Goal: Information Seeking & Learning: Learn about a topic

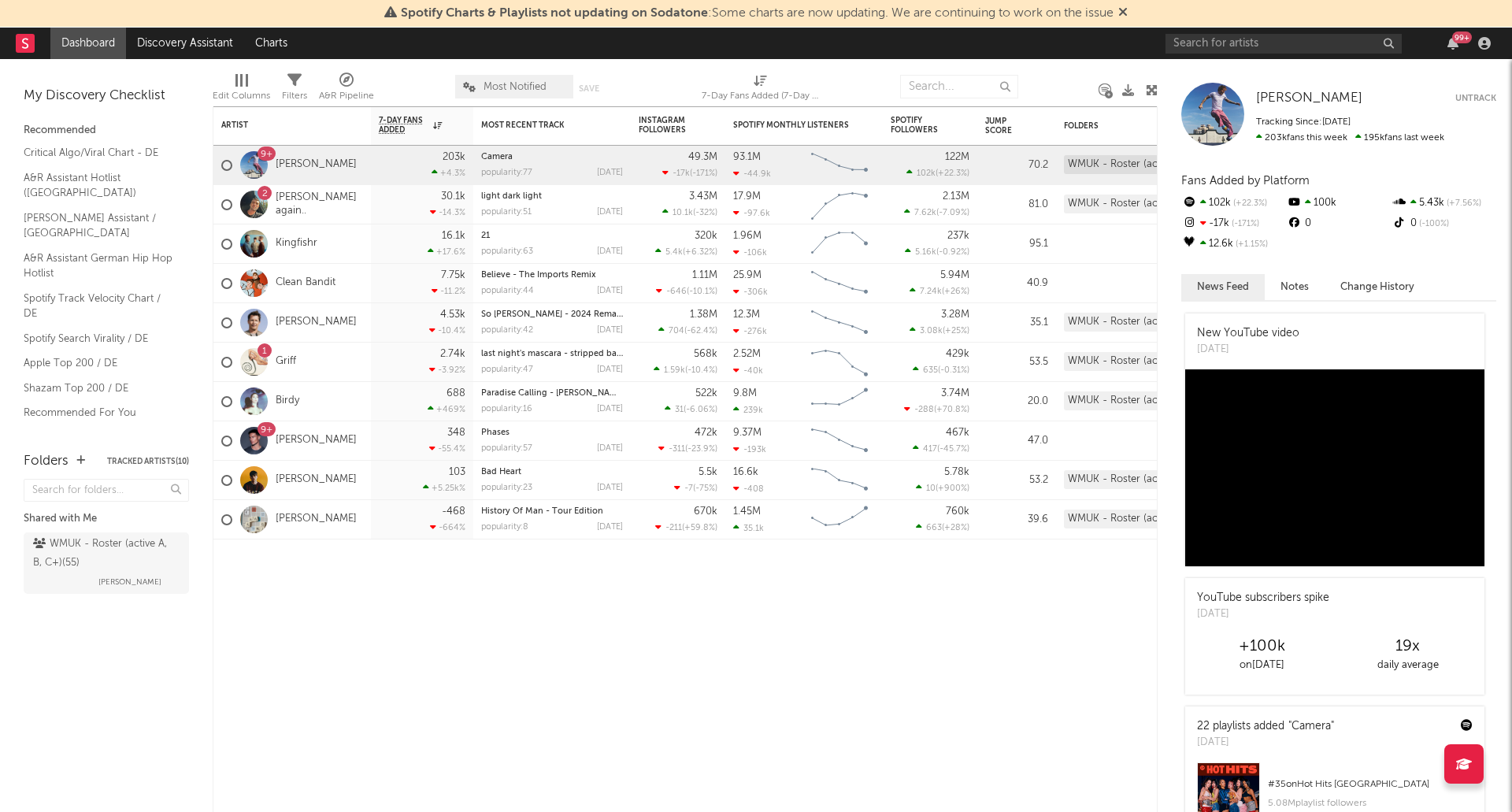
drag, startPoint x: 311, startPoint y: 166, endPoint x: 487, endPoint y: 659, distance: 523.5
click at [311, 166] on link "[PERSON_NAME]" at bounding box center [316, 165] width 81 height 14
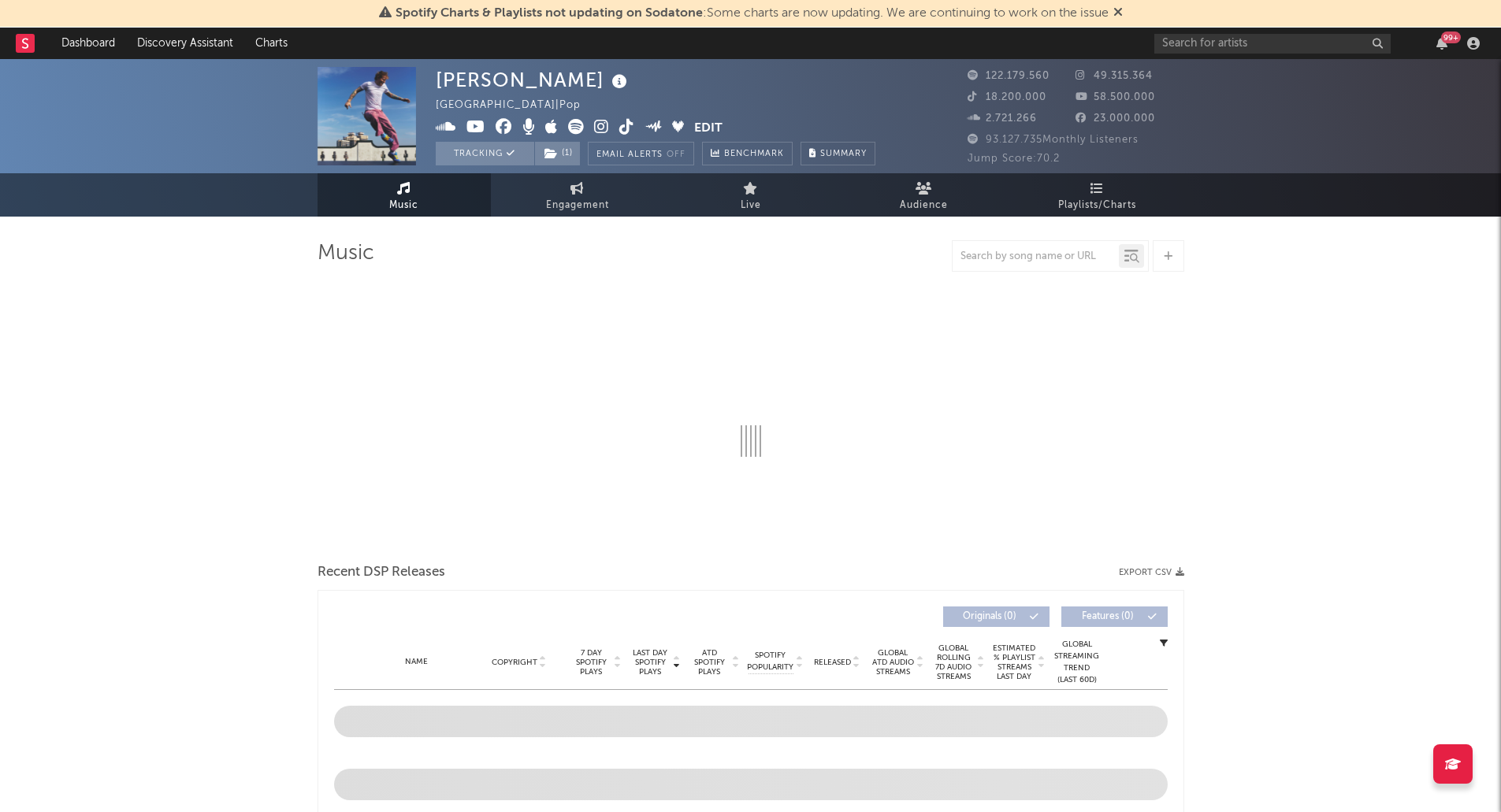
select select "6m"
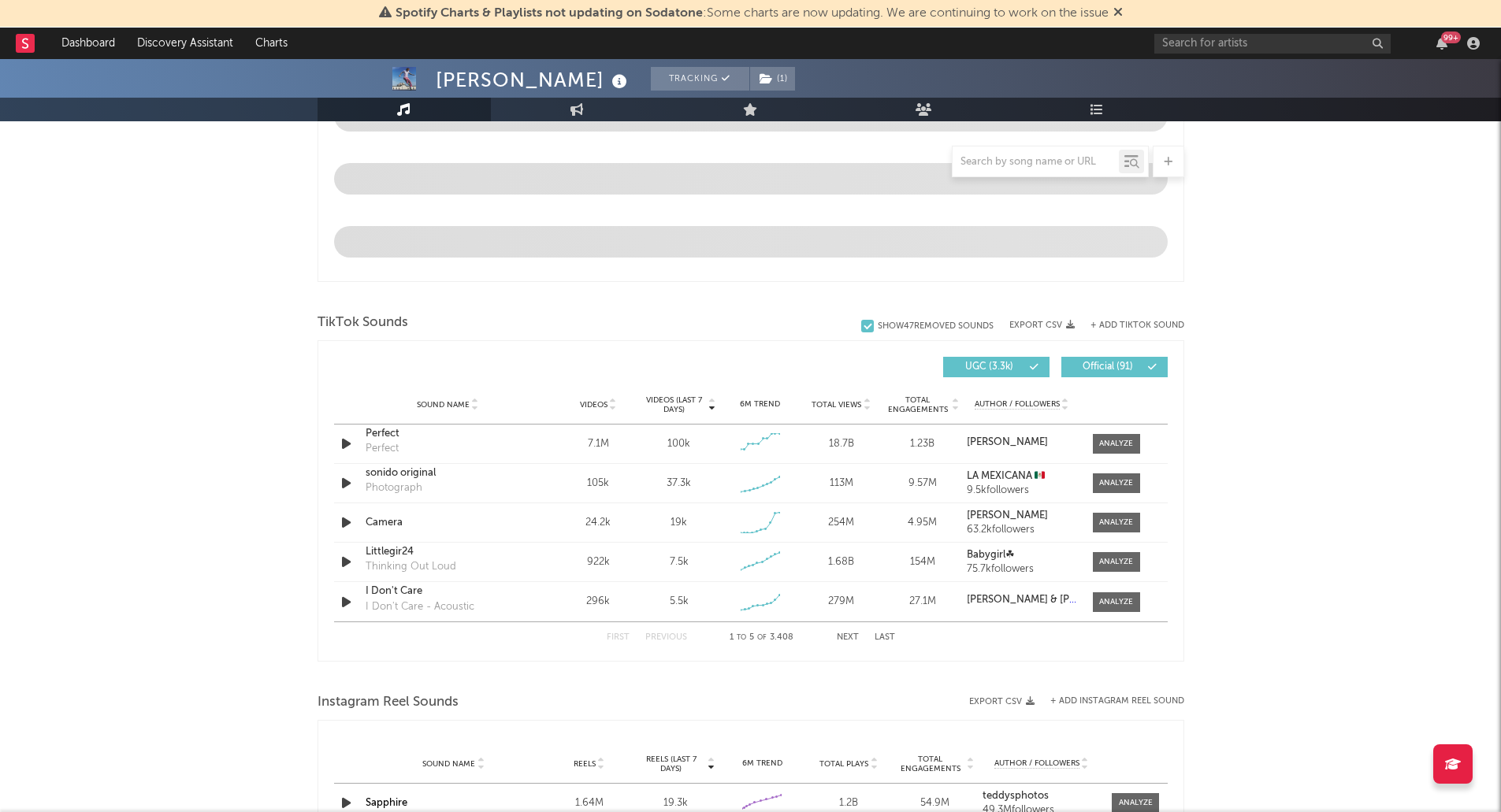
scroll to position [866, 0]
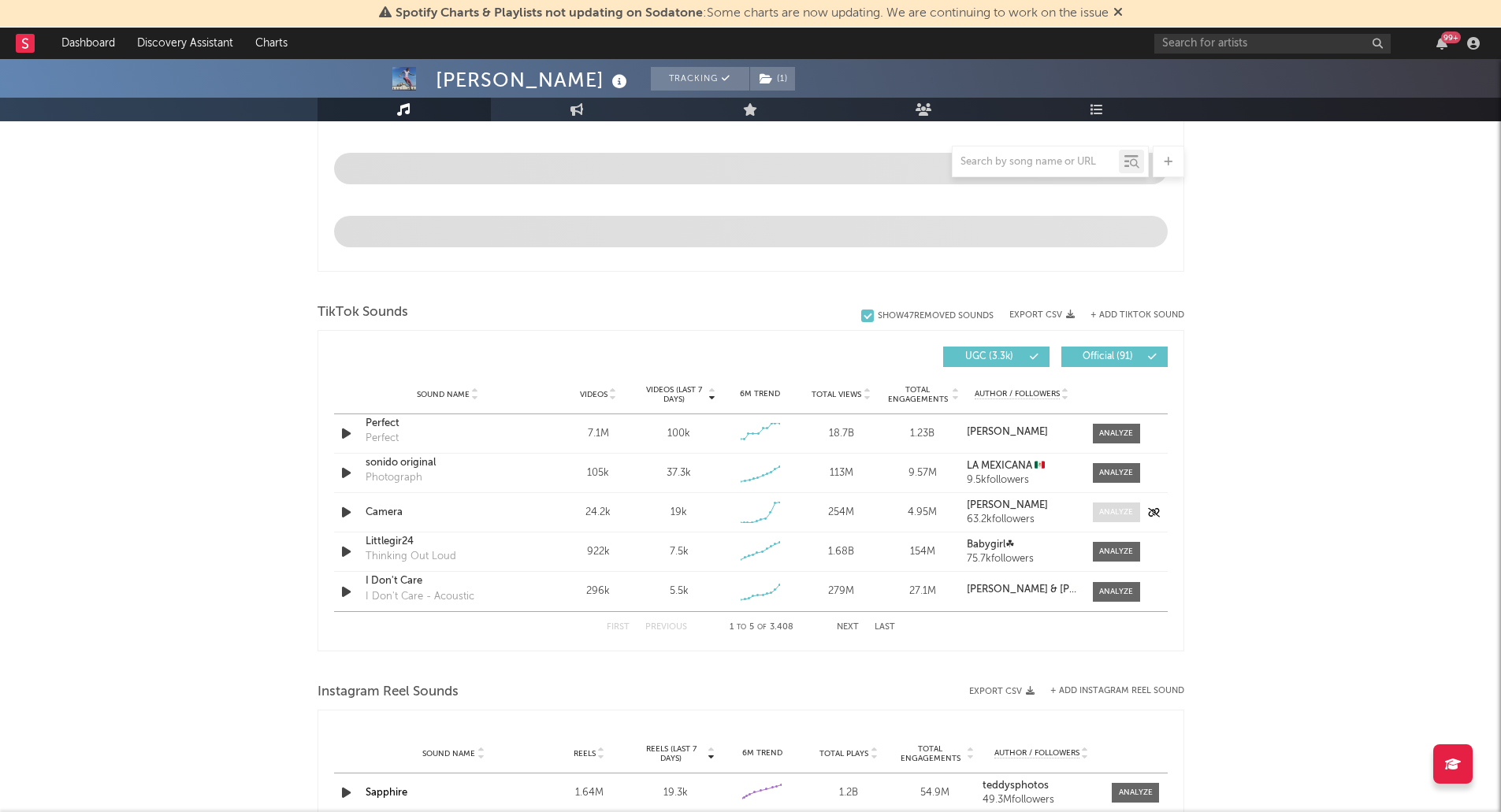
click at [1126, 515] on div at bounding box center [1116, 512] width 34 height 12
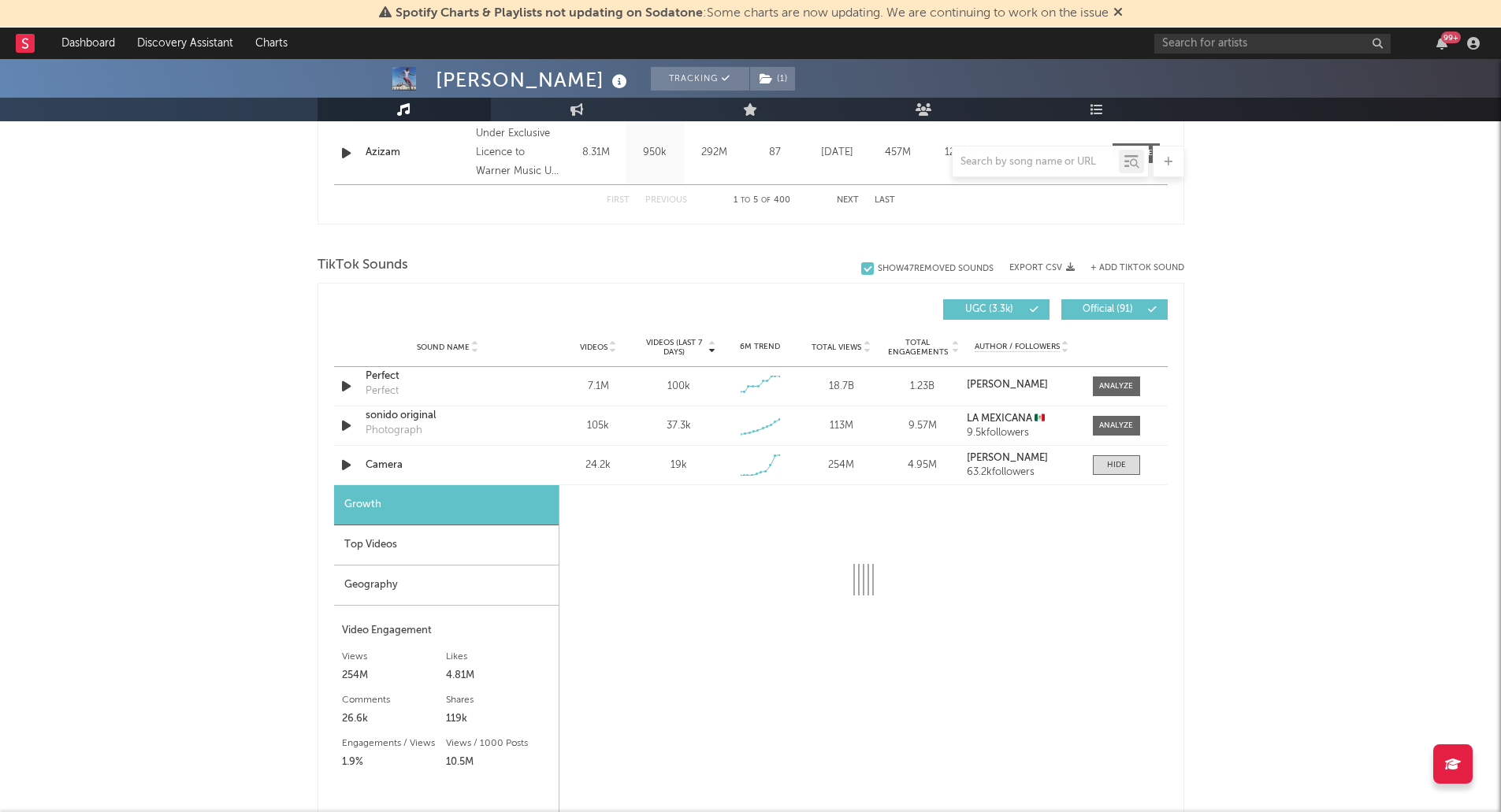
select select "1w"
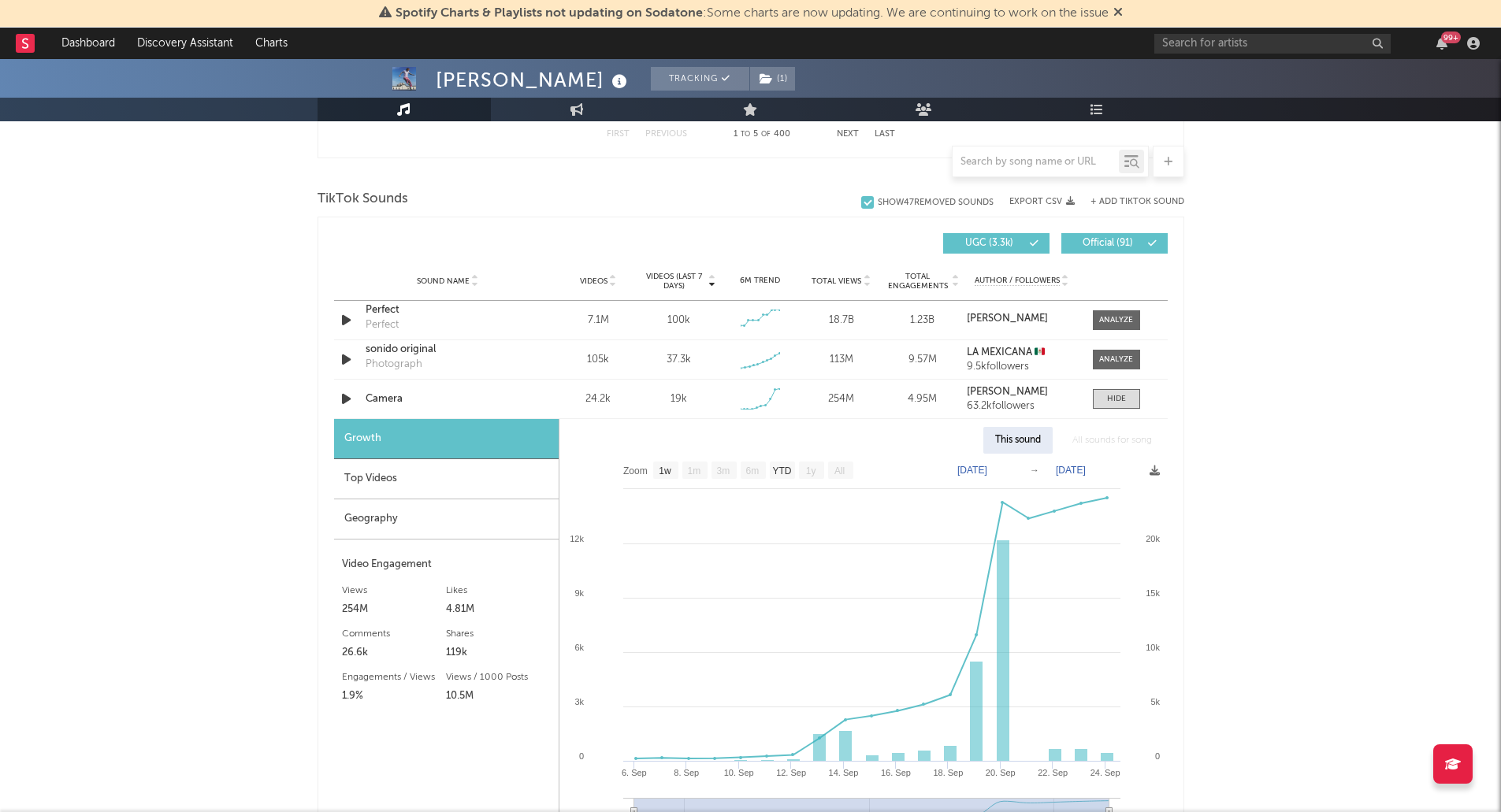
scroll to position [1102, 0]
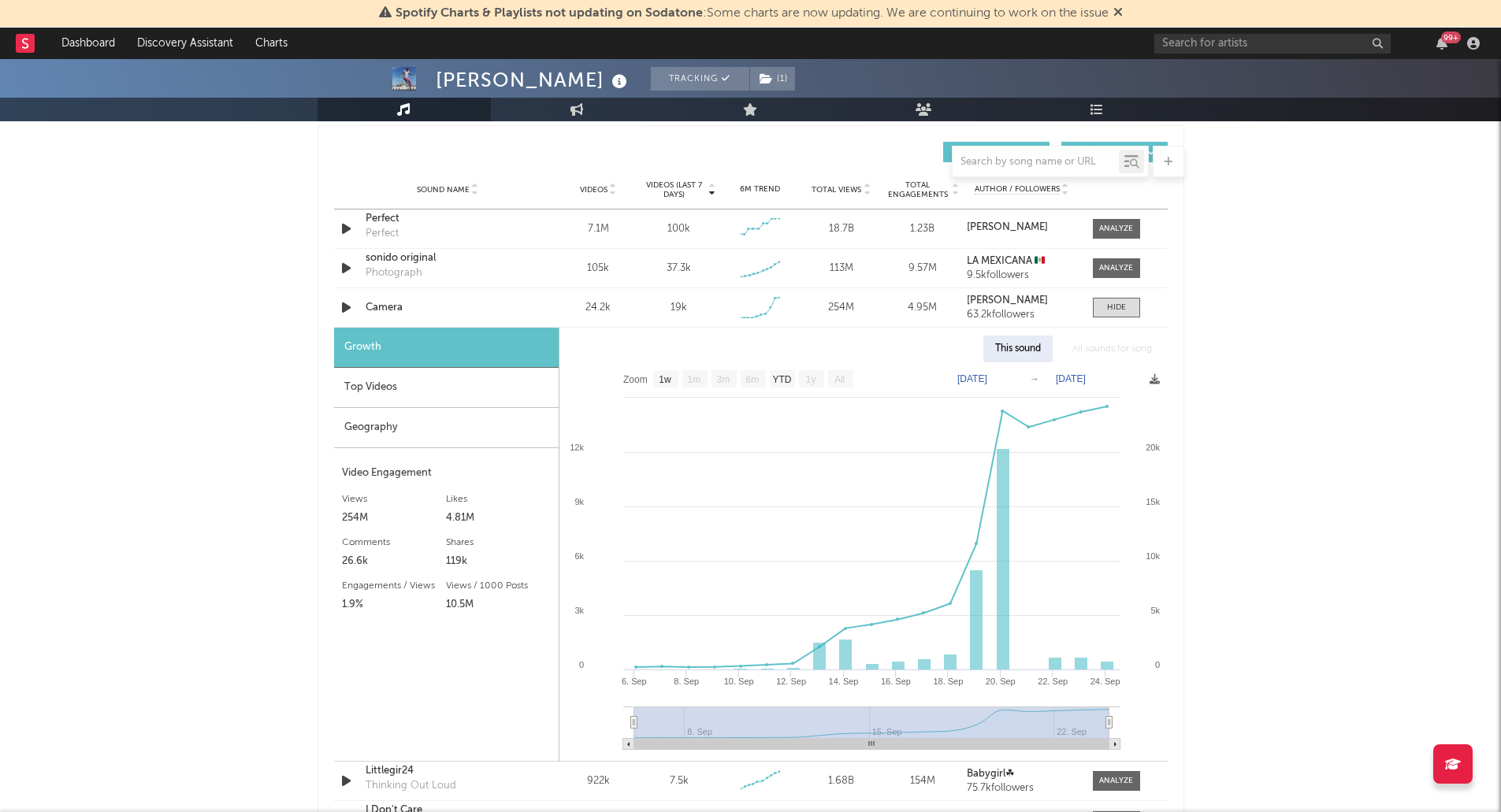
click at [465, 387] on div "Top Videos" at bounding box center [446, 388] width 224 height 41
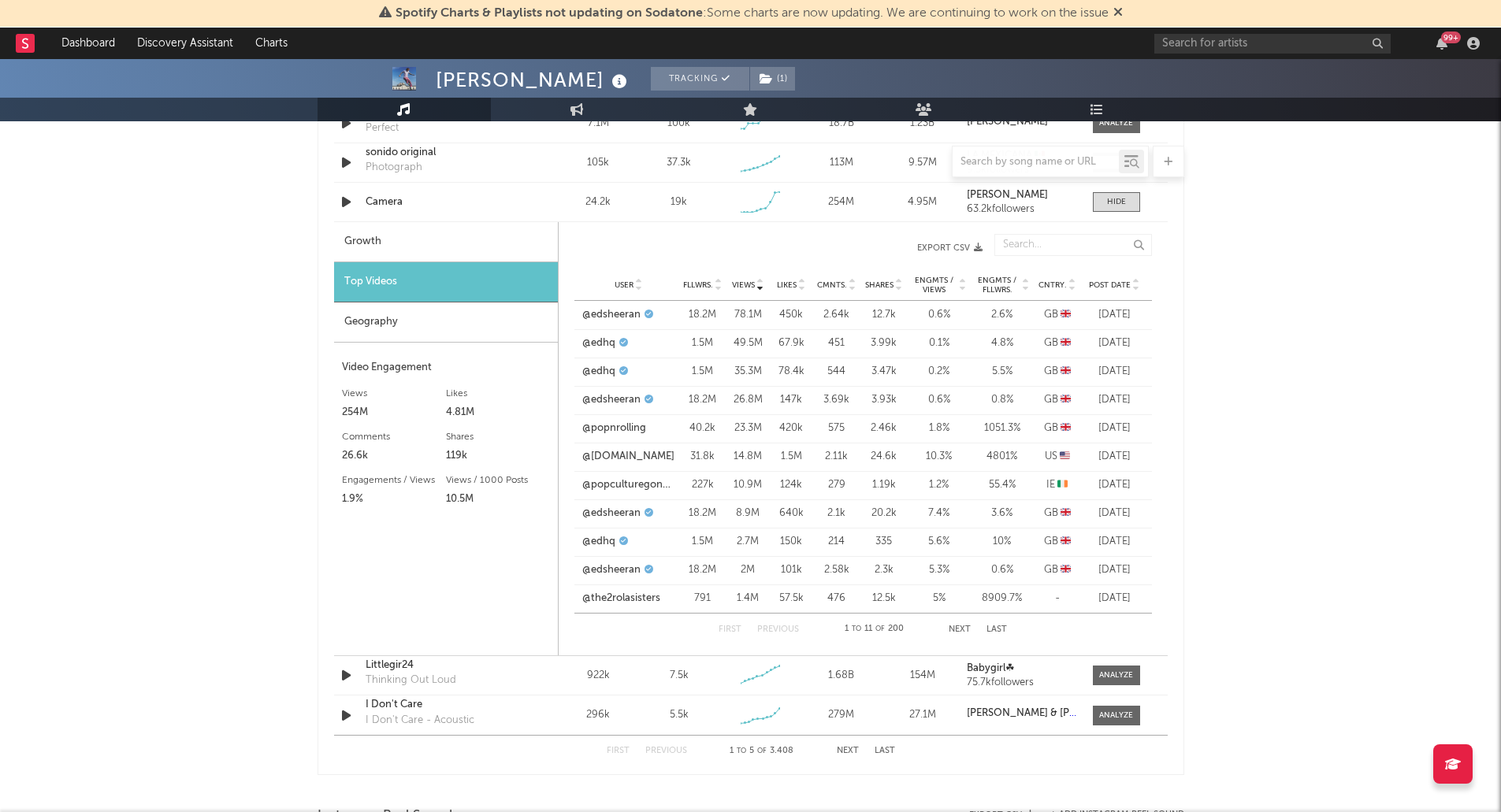
scroll to position [1182, 0]
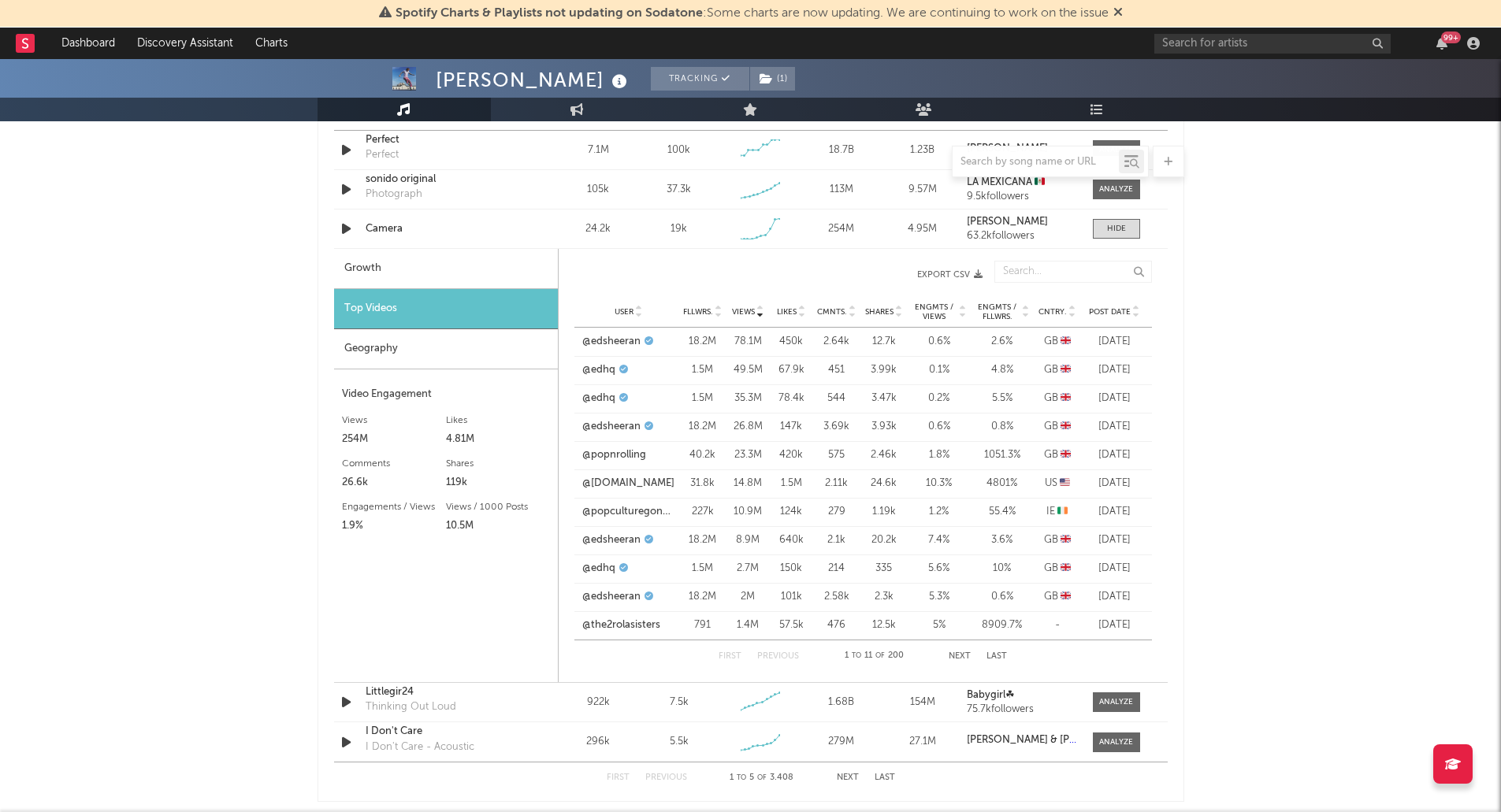
click at [965, 659] on button "Next" at bounding box center [959, 657] width 22 height 9
click at [603, 595] on link "@enzowms" at bounding box center [609, 597] width 55 height 15
click at [957, 654] on button "Next" at bounding box center [959, 657] width 22 height 9
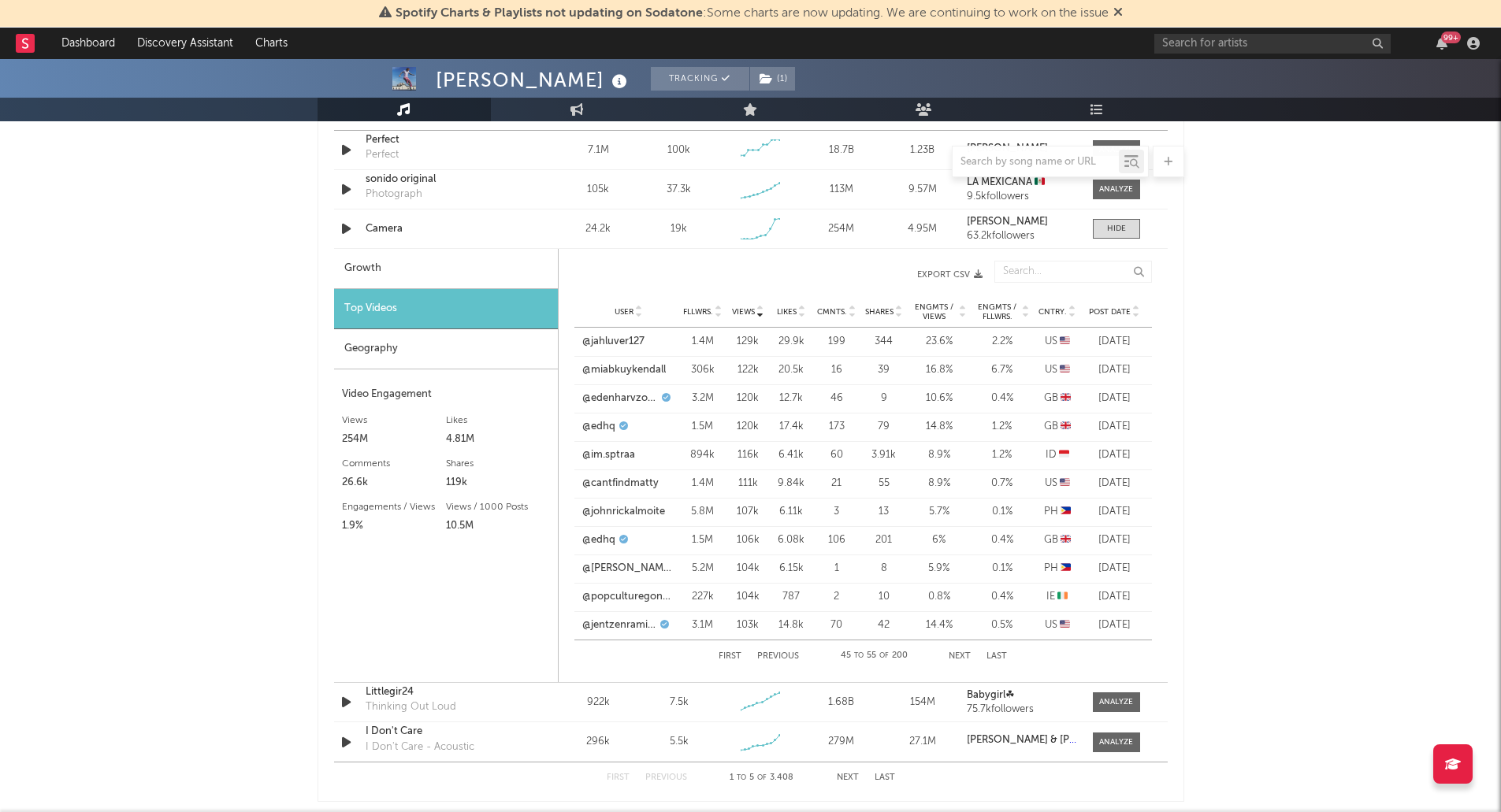
click at [957, 654] on button "Next" at bounding box center [959, 657] width 22 height 9
click at [617, 624] on link "@arwinclara" at bounding box center [611, 625] width 59 height 15
click at [962, 655] on button "Next" at bounding box center [959, 657] width 22 height 9
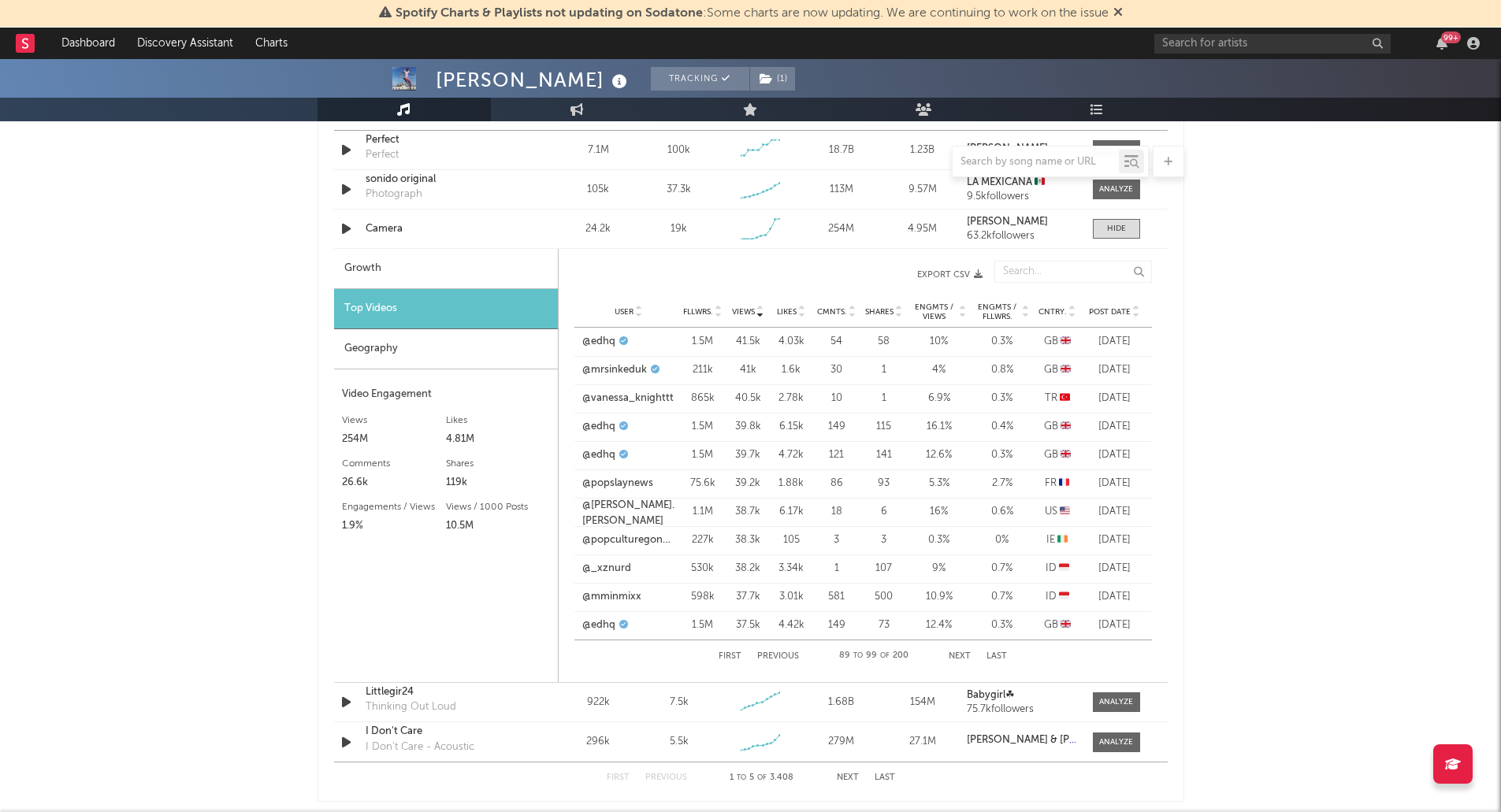
click at [964, 655] on button "Next" at bounding box center [959, 657] width 22 height 9
click at [960, 655] on button "Next" at bounding box center [959, 657] width 22 height 9
click at [960, 655] on button "Next" at bounding box center [960, 657] width 22 height 9
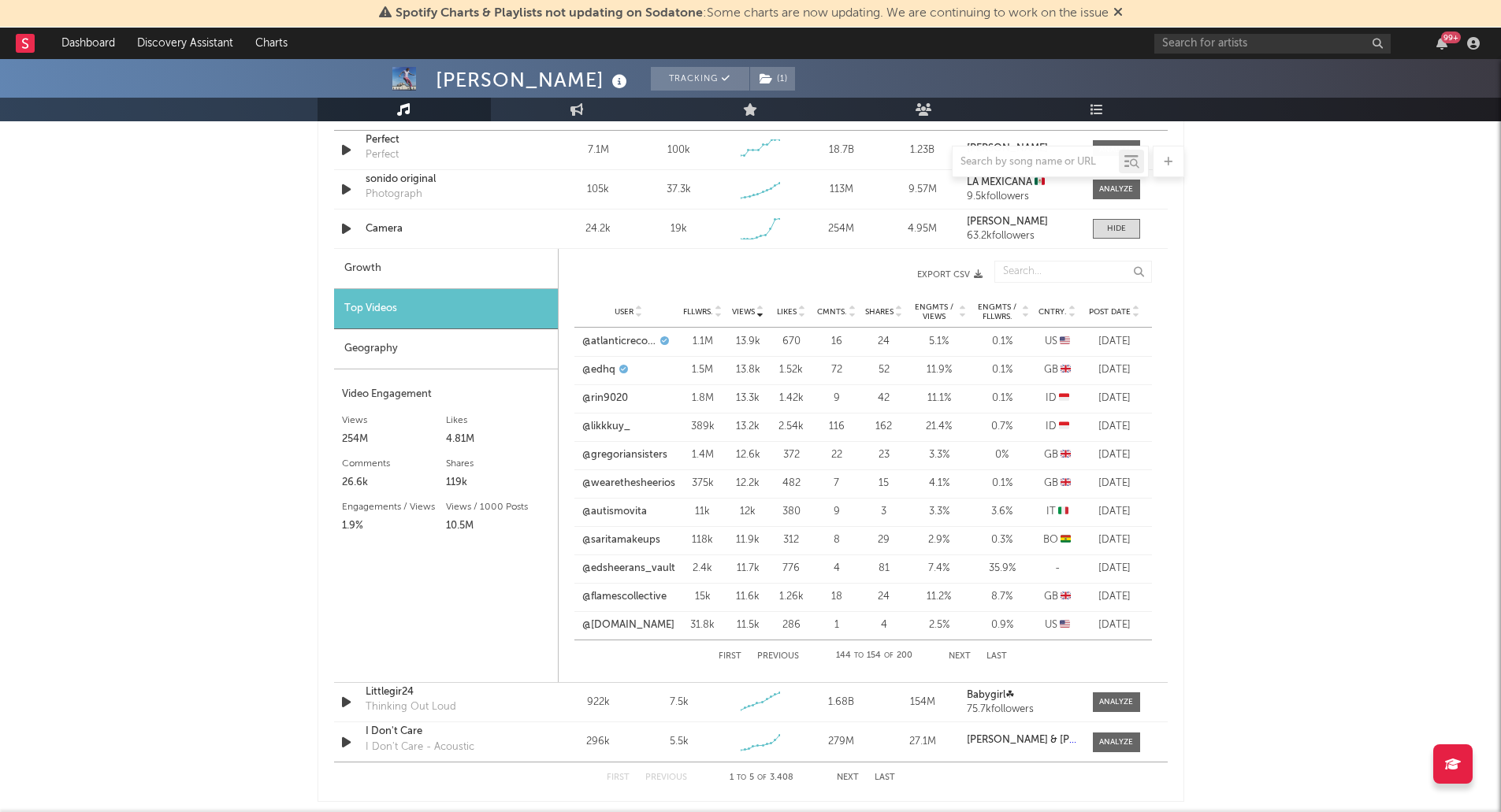
click at [960, 655] on button "Next" at bounding box center [959, 657] width 22 height 9
click at [961, 652] on button "Next" at bounding box center [960, 657] width 22 height 9
click at [961, 652] on button "Next" at bounding box center [959, 657] width 22 height 9
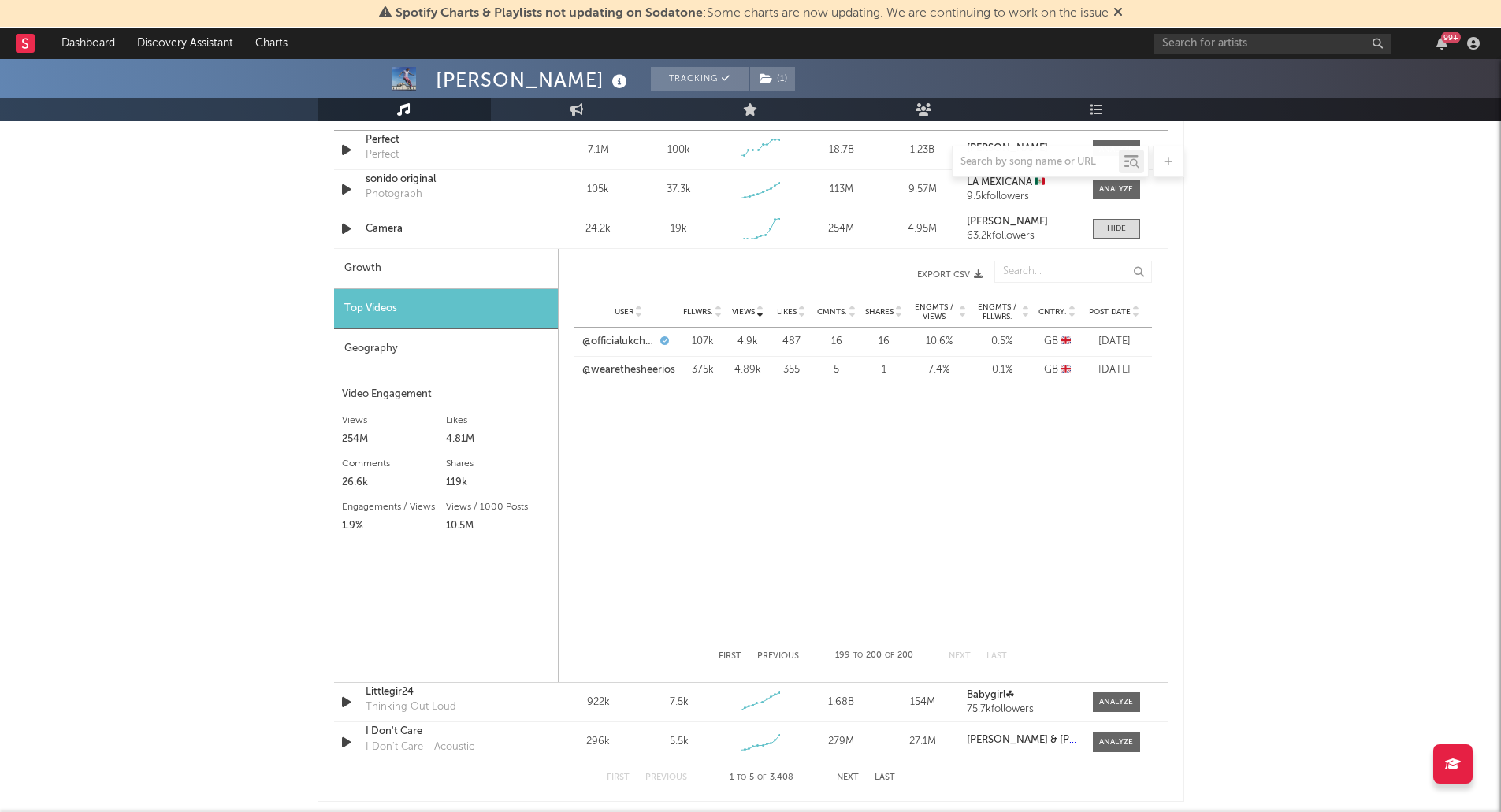
click at [776, 654] on button "Previous" at bounding box center [778, 657] width 41 height 9
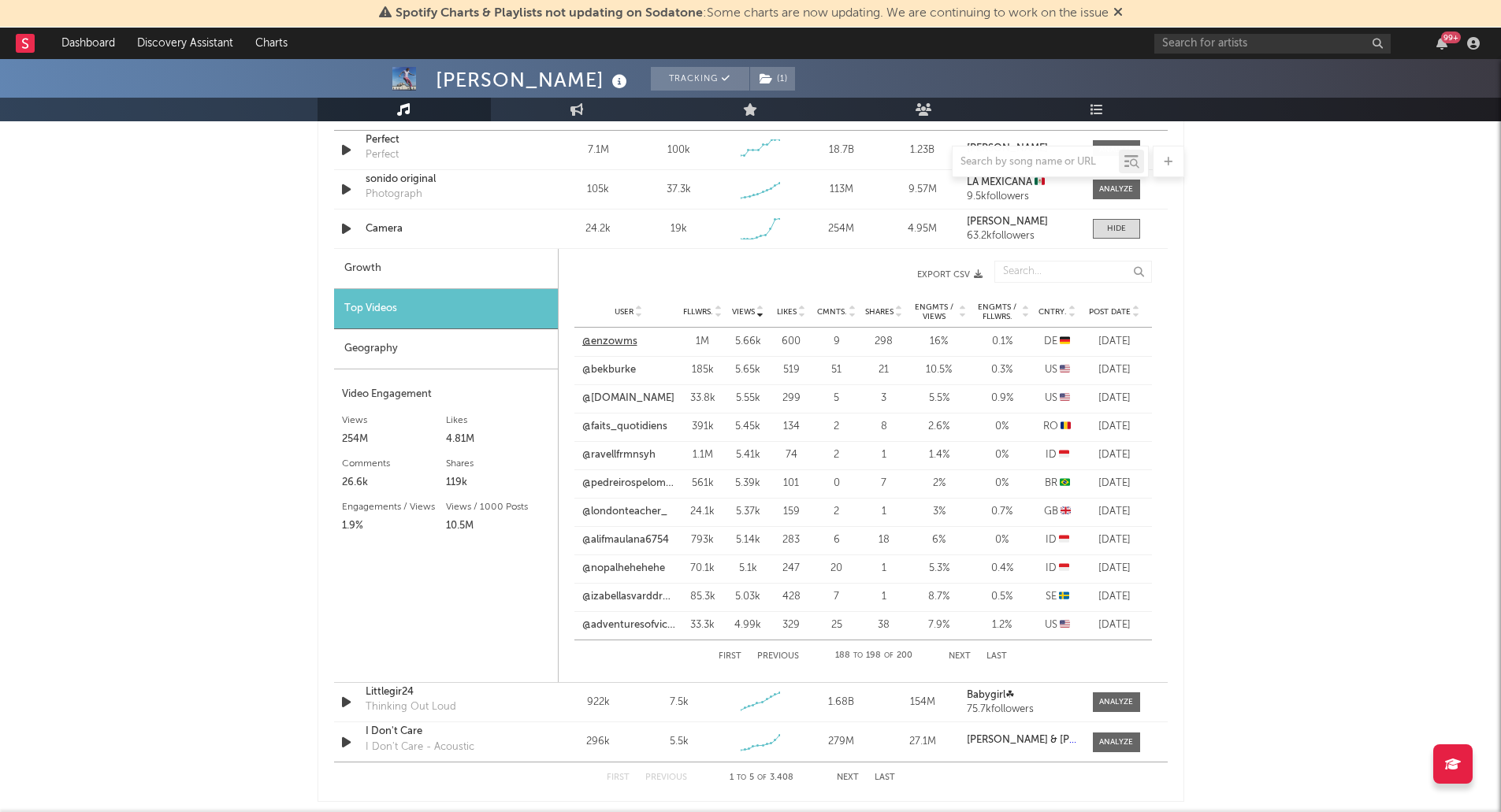
click at [612, 342] on link "@enzowms" at bounding box center [609, 342] width 55 height 15
click at [1211, 468] on div "[PERSON_NAME] Tracking ( 1 ) [GEOGRAPHIC_DATA] | Pop Edit Tracking ( 1 ) Email …" at bounding box center [750, 424] width 1501 height 3094
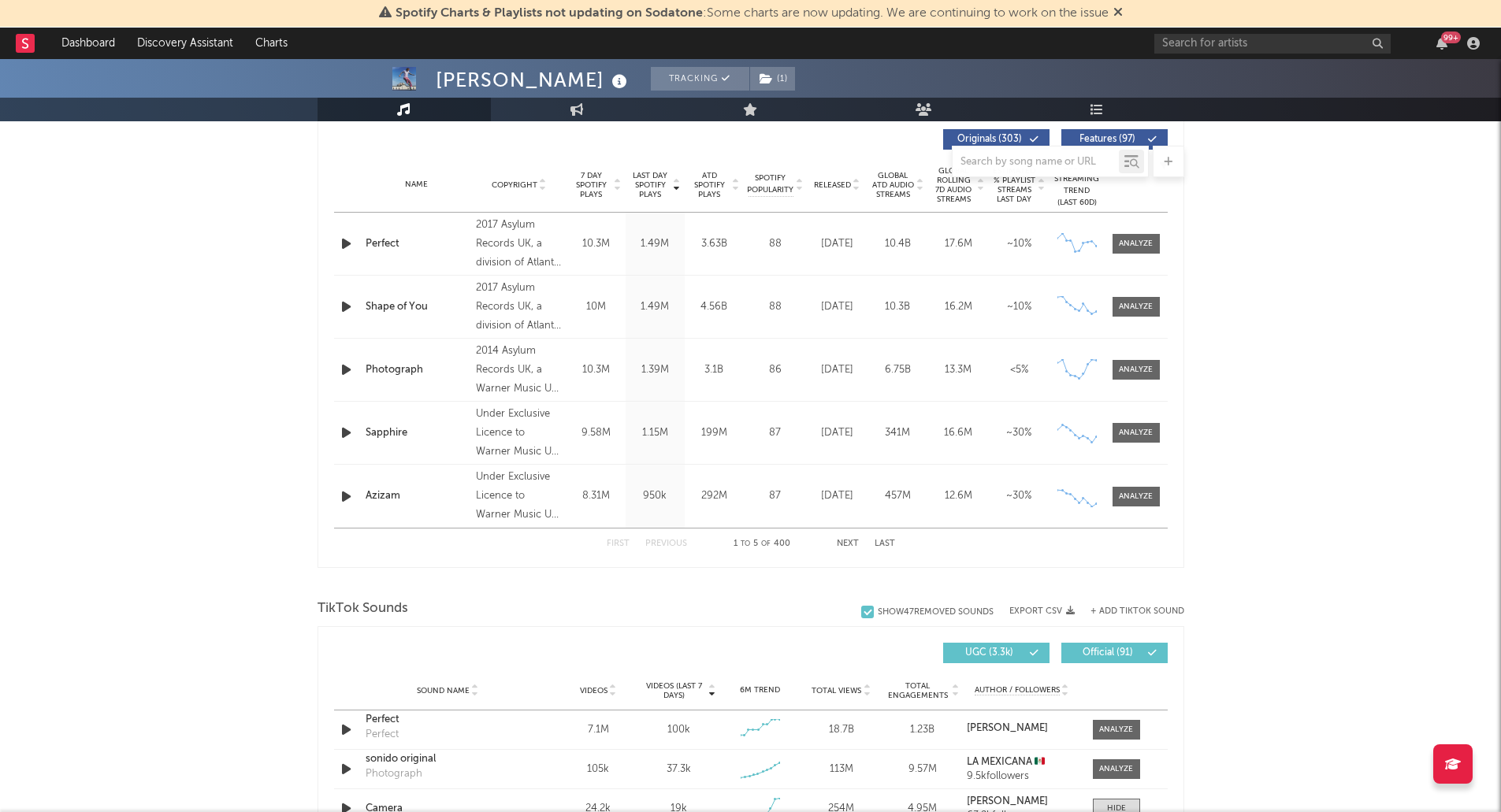
scroll to position [788, 0]
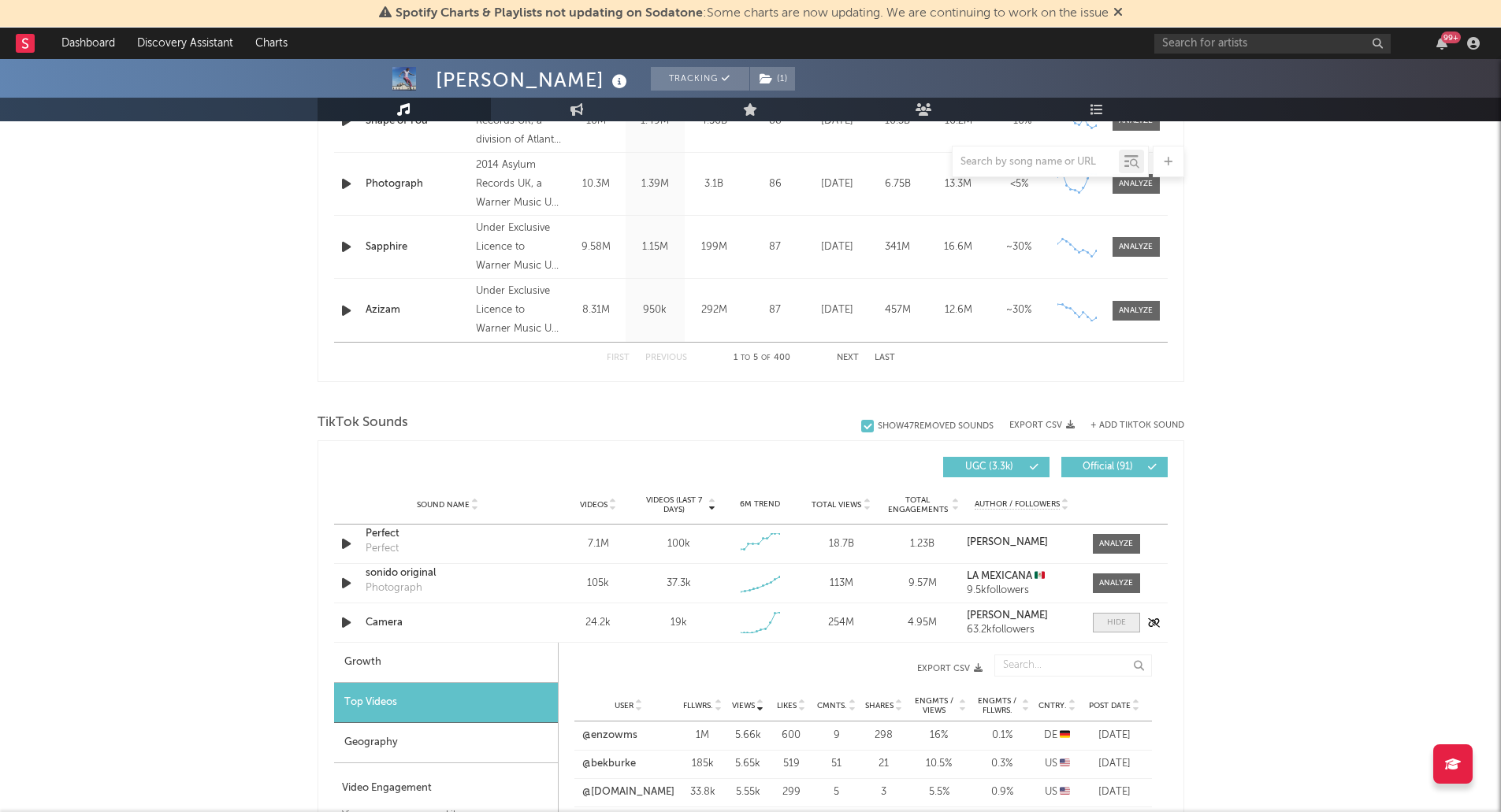
click at [1127, 621] on span at bounding box center [1116, 623] width 47 height 20
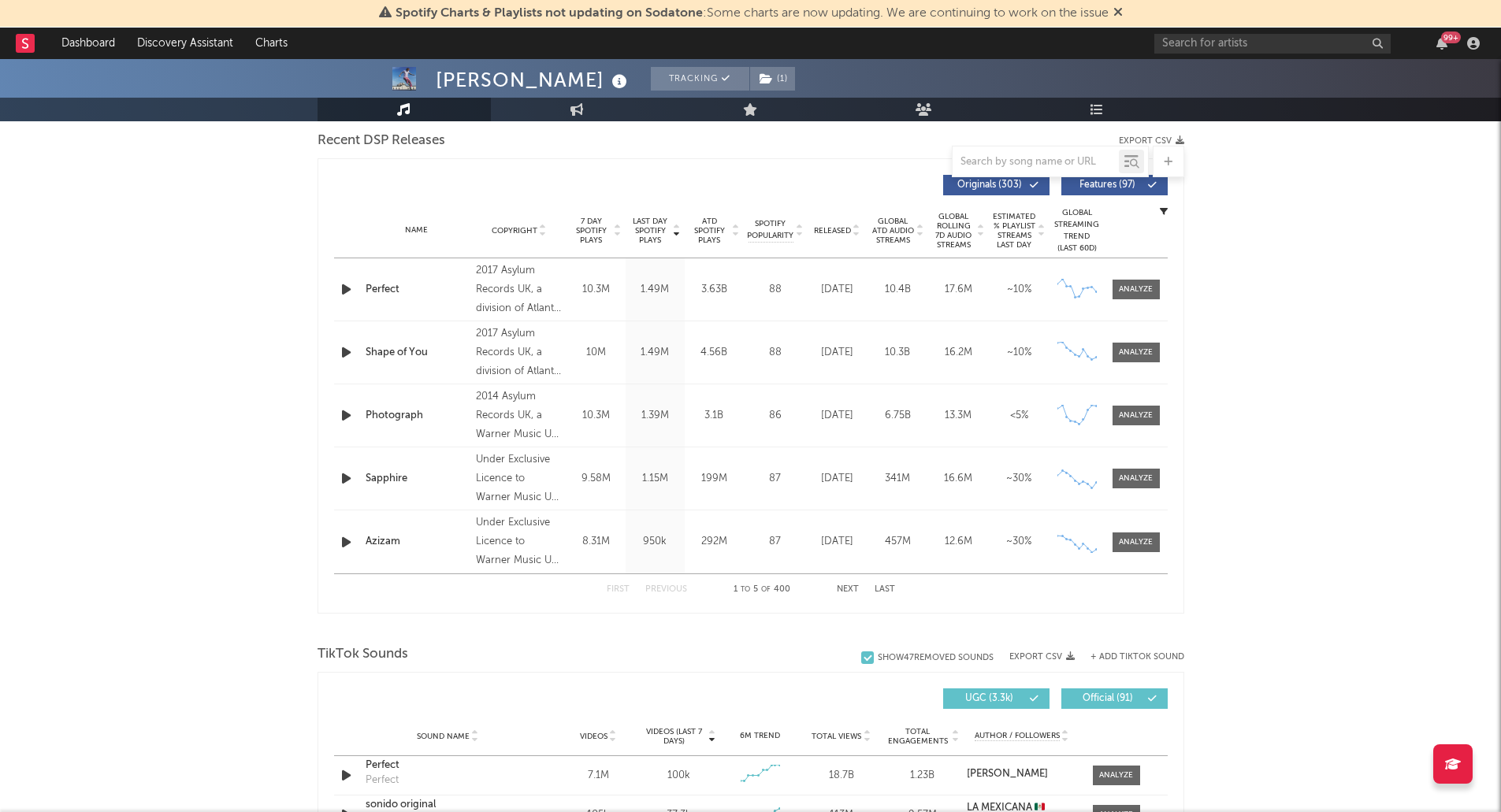
scroll to position [552, 0]
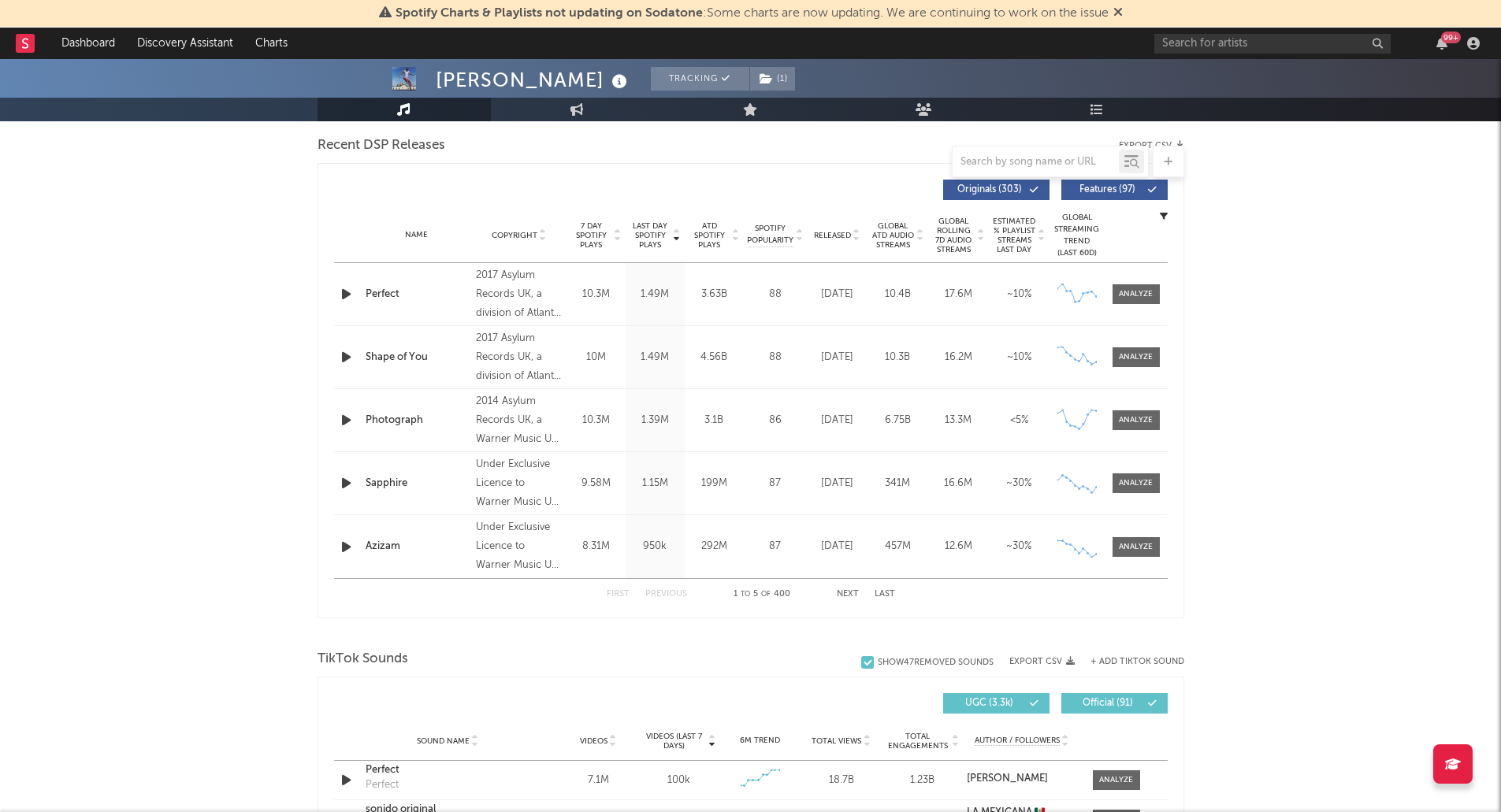
click at [844, 598] on button "Next" at bounding box center [847, 595] width 22 height 9
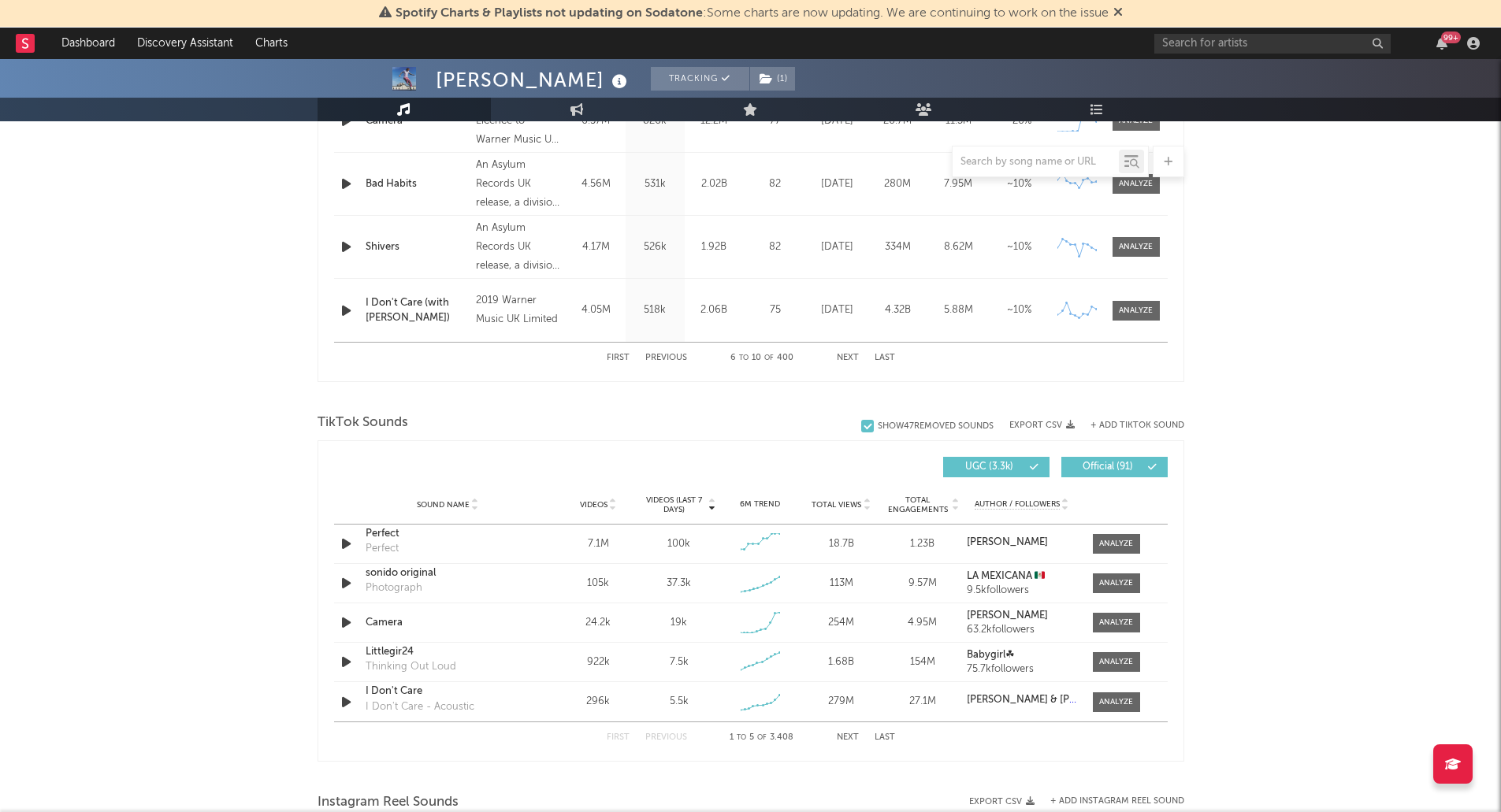
scroll to position [1182, 0]
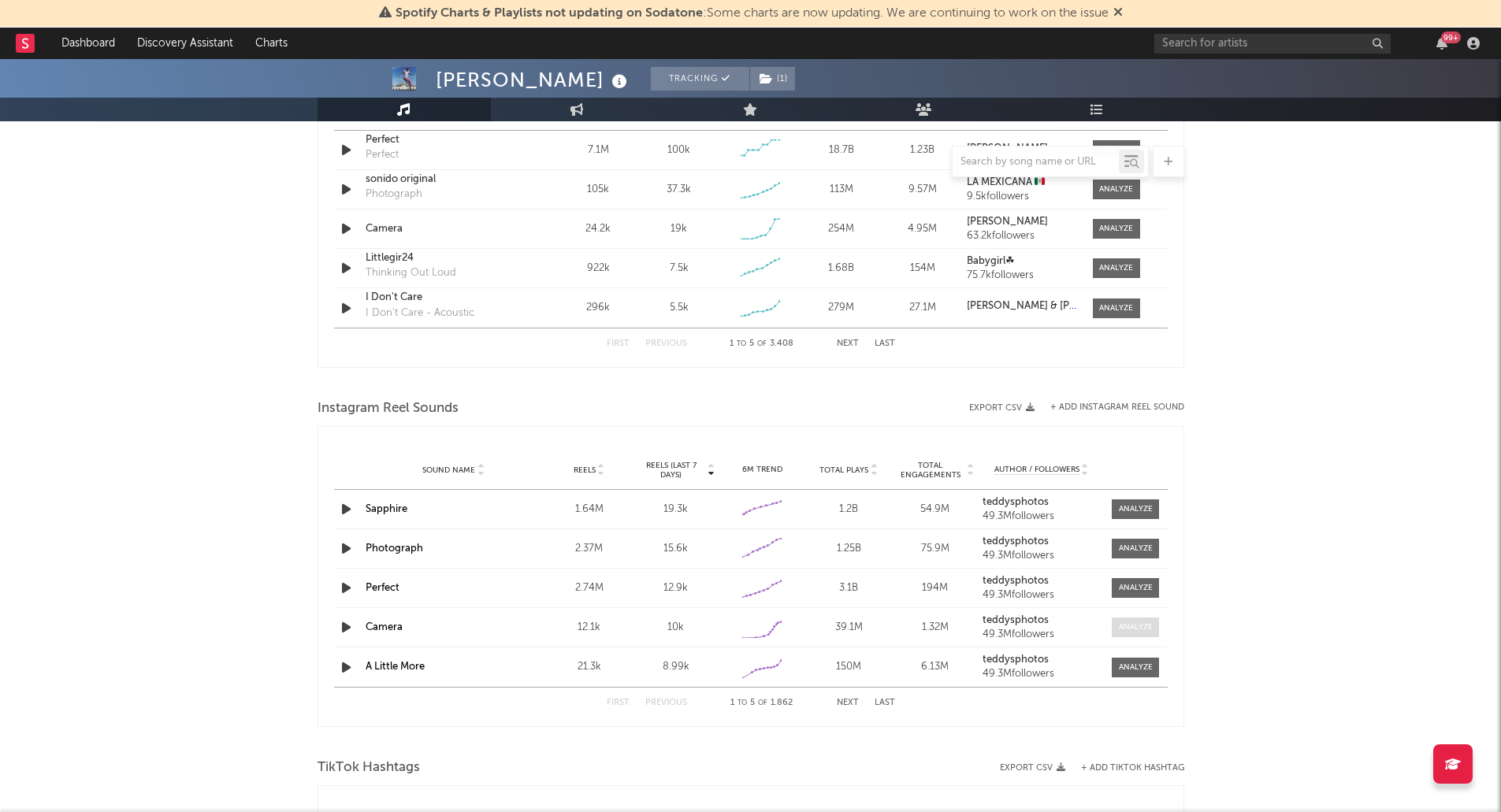
click at [1136, 629] on div at bounding box center [1136, 626] width 34 height 12
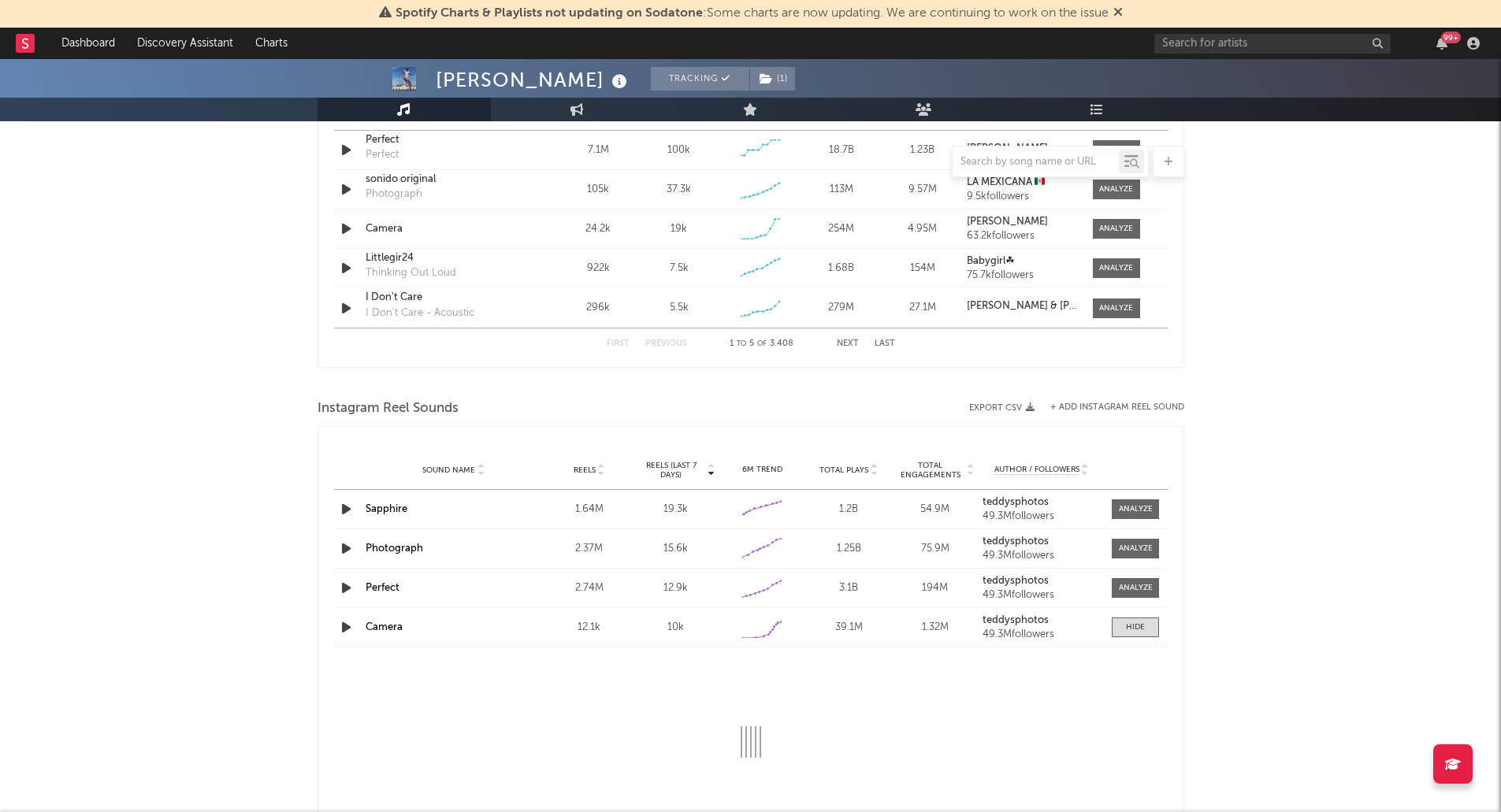
select select "1w"
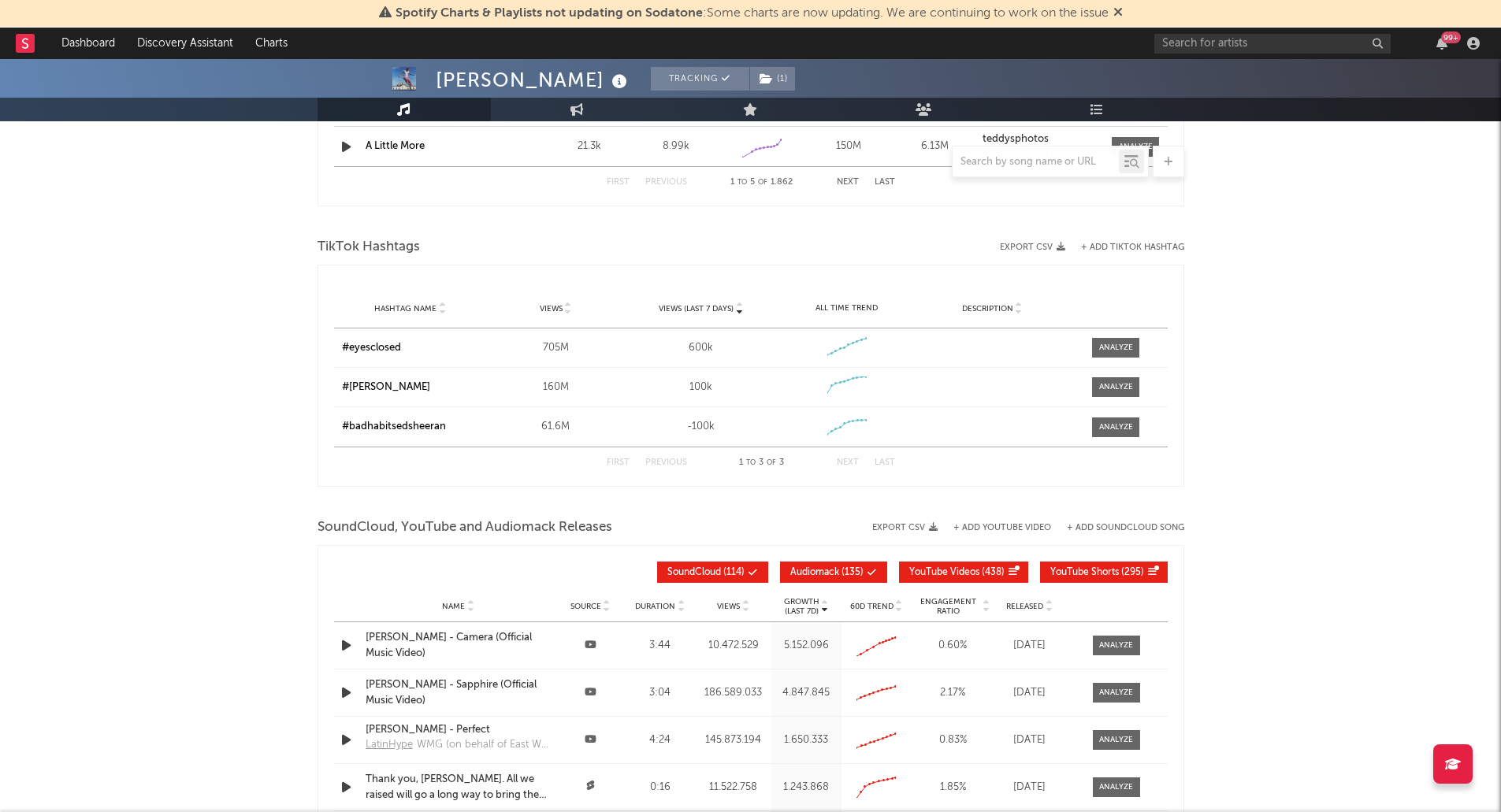
scroll to position [2175, 0]
